Goal: Task Accomplishment & Management: Use online tool/utility

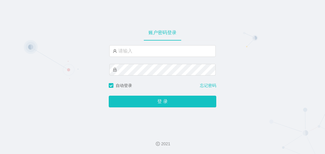
click at [322, 22] on div at bounding box center [162, 12] width 325 height 25
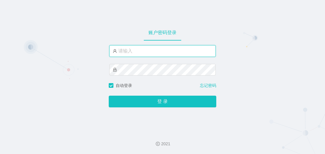
click at [128, 55] on input "text" at bounding box center [162, 51] width 106 height 12
paste input "admin"
type input "admin"
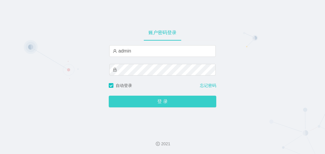
click at [153, 103] on button "登 录" at bounding box center [162, 102] width 107 height 12
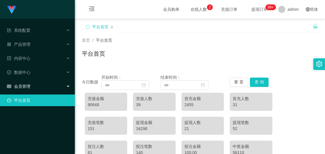
click at [27, 85] on span "会员管理" at bounding box center [18, 86] width 23 height 5
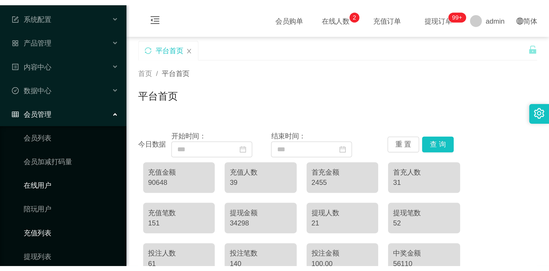
scroll to position [29, 0]
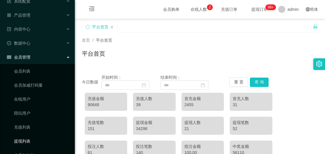
drag, startPoint x: 28, startPoint y: 139, endPoint x: 98, endPoint y: 100, distance: 80.1
click at [28, 139] on link "提现列表" at bounding box center [42, 141] width 56 height 12
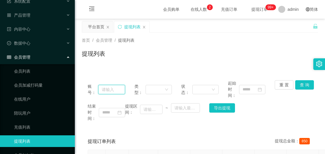
click at [110, 88] on input "text" at bounding box center [111, 89] width 27 height 9
type input "HTY"
drag, startPoint x: 305, startPoint y: 85, endPoint x: 301, endPoint y: 86, distance: 4.4
click at [305, 85] on button "查 询" at bounding box center [304, 84] width 19 height 9
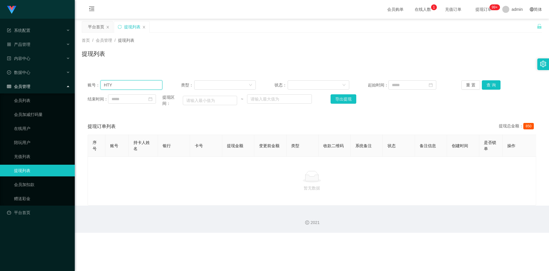
drag, startPoint x: 125, startPoint y: 85, endPoint x: 158, endPoint y: 86, distance: 33.3
click at [125, 85] on input "HTY" at bounding box center [131, 84] width 62 height 9
click at [324, 84] on button "查 询" at bounding box center [491, 84] width 19 height 9
drag, startPoint x: 117, startPoint y: 87, endPoint x: 102, endPoint y: 84, distance: 15.2
click at [102, 84] on input "HTY" at bounding box center [131, 84] width 62 height 9
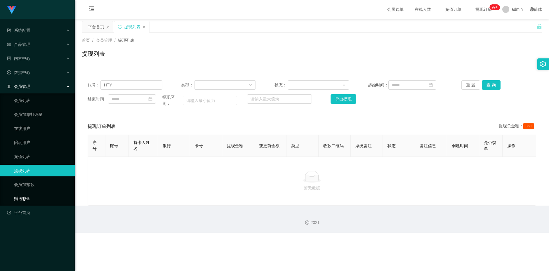
click at [26, 154] on link "赠送彩金" at bounding box center [42, 199] width 56 height 12
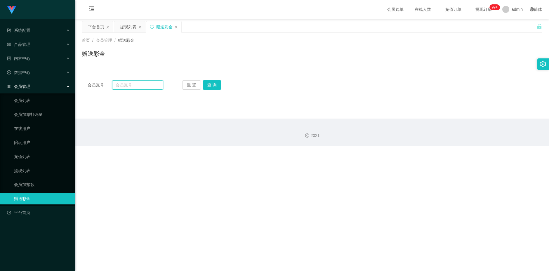
click at [130, 85] on input "text" at bounding box center [137, 84] width 51 height 9
paste input "HTY"
type input "HTY"
drag, startPoint x: 213, startPoint y: 86, endPoint x: 218, endPoint y: 86, distance: 5.0
click at [213, 87] on button "查 询" at bounding box center [212, 84] width 19 height 9
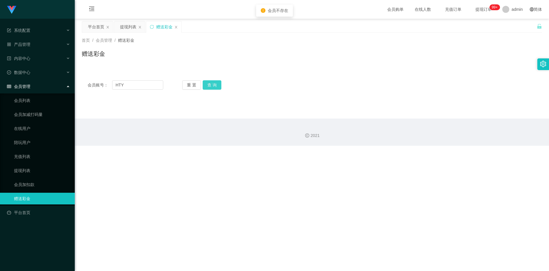
drag, startPoint x: 216, startPoint y: 81, endPoint x: 146, endPoint y: 95, distance: 71.2
click at [215, 81] on button "查 询" at bounding box center [212, 84] width 19 height 9
drag, startPoint x: 116, startPoint y: 86, endPoint x: 121, endPoint y: 86, distance: 5.3
click at [116, 86] on input "HTY" at bounding box center [137, 84] width 51 height 9
click at [213, 87] on button "查 询" at bounding box center [212, 84] width 19 height 9
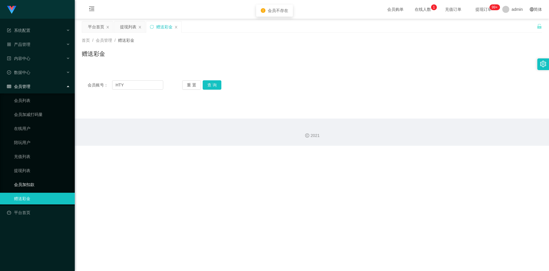
click at [25, 154] on link "会员加扣款" at bounding box center [42, 185] width 56 height 12
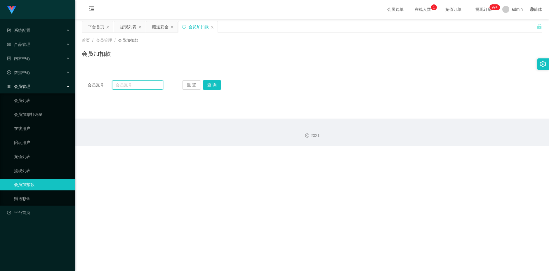
click at [126, 84] on input "text" at bounding box center [137, 84] width 51 height 9
paste input "HTY"
type input "HTY"
click at [207, 83] on button "查 询" at bounding box center [212, 84] width 19 height 9
click at [22, 85] on span "会员管理" at bounding box center [18, 86] width 23 height 5
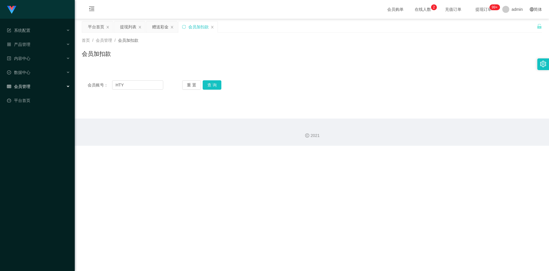
click at [22, 85] on span "会员管理" at bounding box center [18, 86] width 23 height 5
